Goal: Information Seeking & Learning: Learn about a topic

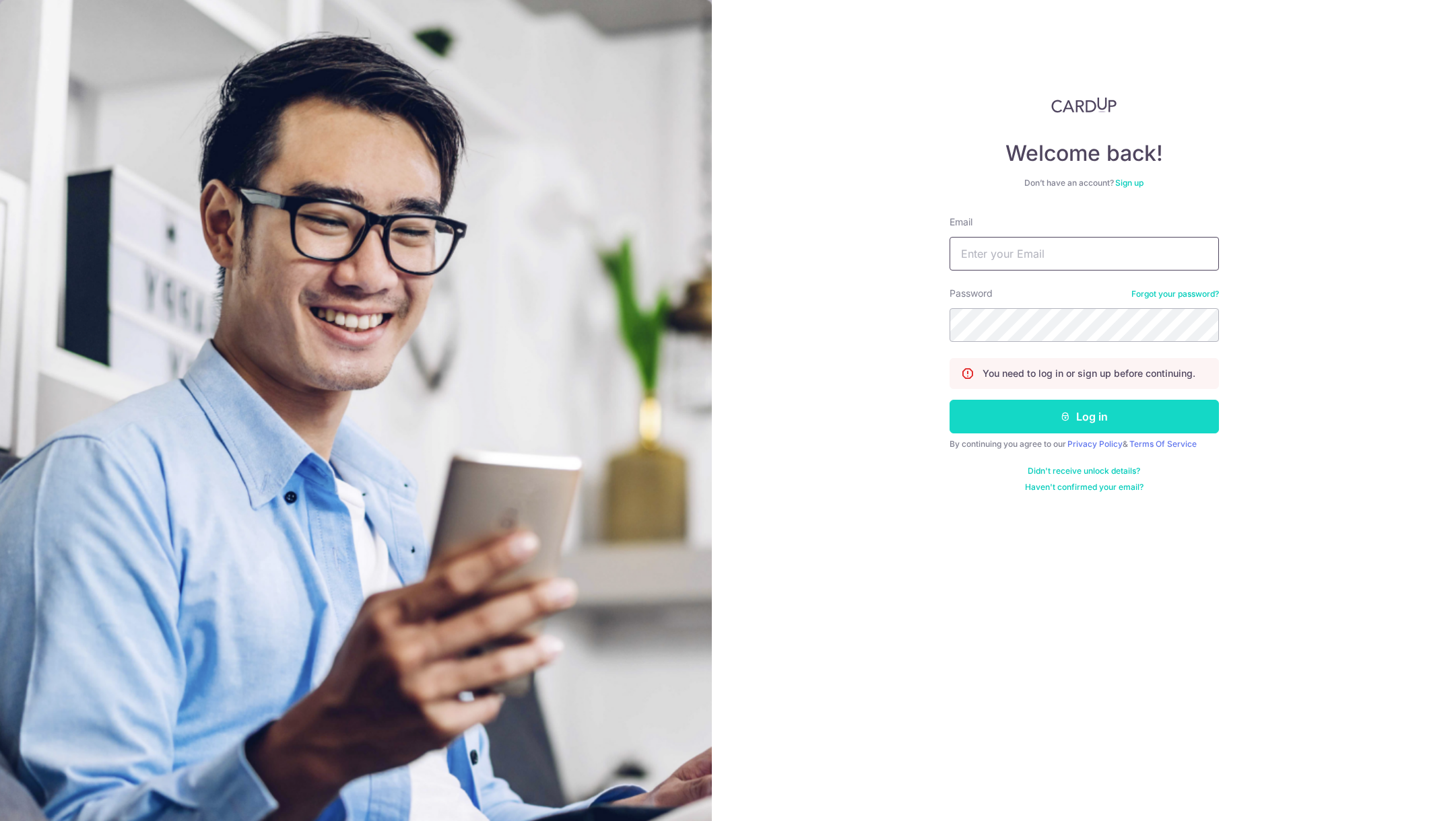
type input "[EMAIL_ADDRESS][DOMAIN_NAME]"
click at [1121, 418] on button "Log in" at bounding box center [1084, 416] width 269 height 33
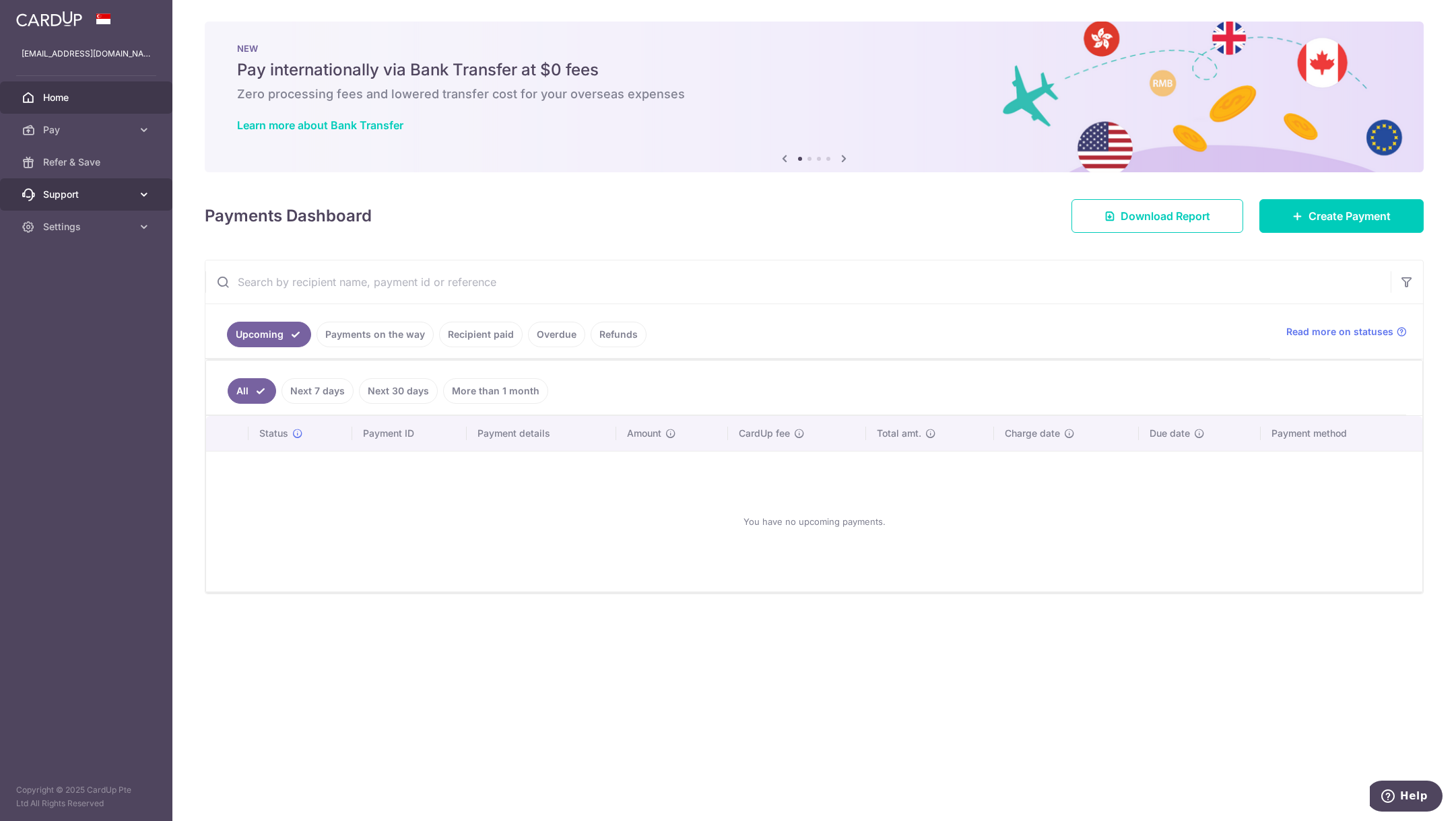
click at [90, 196] on span "Support" at bounding box center [87, 195] width 89 height 14
click at [80, 226] on span "FAQ" at bounding box center [87, 227] width 89 height 14
